Goal: Use online tool/utility: Utilize a website feature to perform a specific function

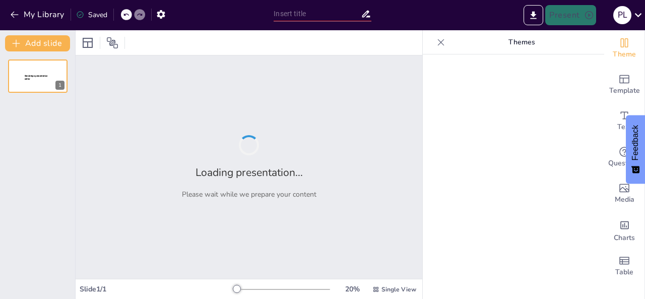
type input "Imported Celda Preparado.pptx"
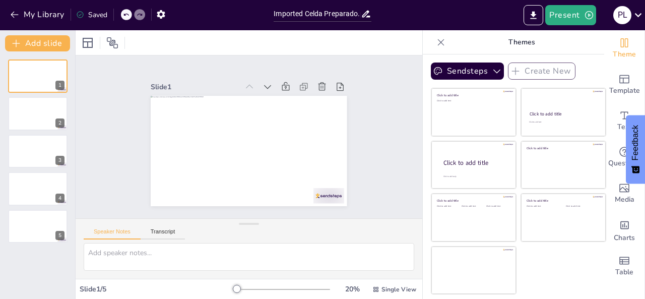
drag, startPoint x: 293, startPoint y: 256, endPoint x: 132, endPoint y: 175, distance: 180.3
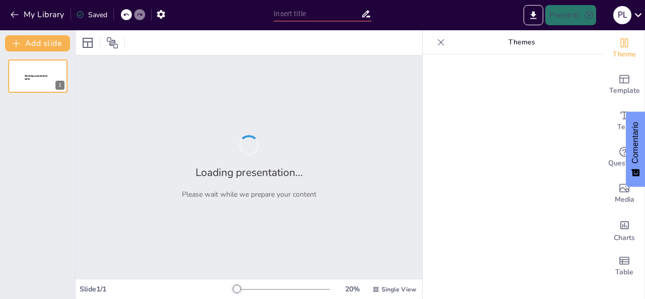
type input "Imported Celda Preparado.pptx"
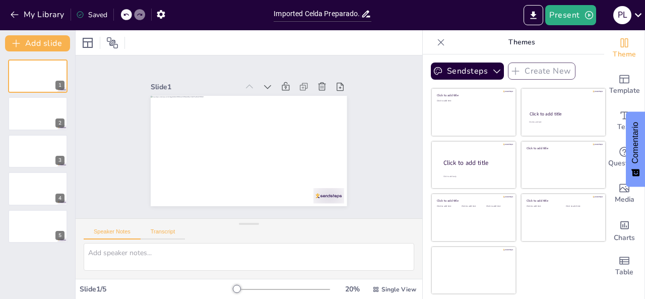
click at [169, 229] on button "Transcript" at bounding box center [163, 233] width 45 height 11
click at [129, 233] on button "Speaker Notes" at bounding box center [112, 233] width 57 height 11
click at [37, 150] on div at bounding box center [38, 151] width 60 height 34
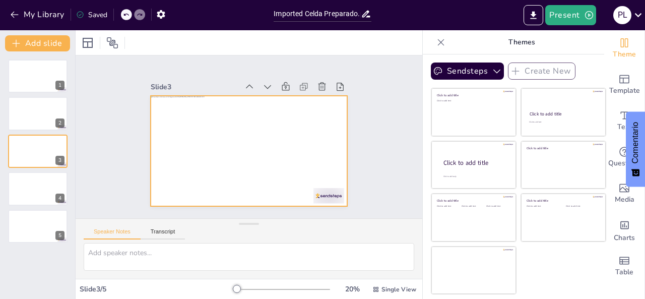
click at [204, 150] on div at bounding box center [253, 151] width 221 height 166
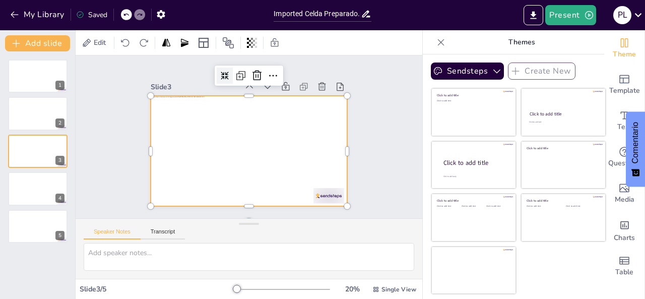
click at [303, 136] on div at bounding box center [314, 147] width 22 height 22
click at [191, 114] on icon at bounding box center [185, 120] width 12 height 12
click at [559, 13] on button "Present" at bounding box center [570, 15] width 50 height 20
